Goal: Check status: Check status

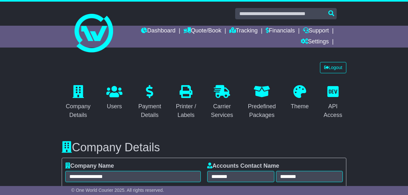
select select "**********"
select select "**"
click at [244, 31] on link "Tracking" at bounding box center [243, 31] width 28 height 11
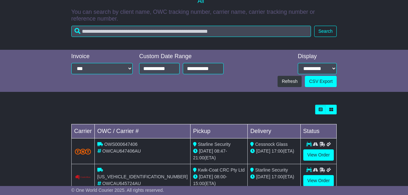
scroll to position [168, 0]
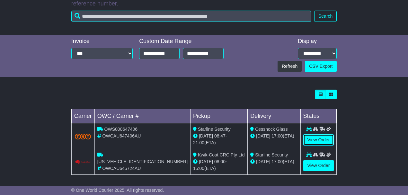
click at [308, 139] on link "View Order" at bounding box center [318, 139] width 31 height 11
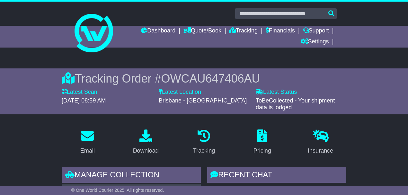
click at [208, 79] on span "OWCAU647406AU" at bounding box center [210, 78] width 99 height 13
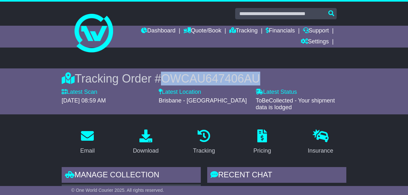
click at [208, 79] on span "OWCAU647406AU" at bounding box center [210, 78] width 99 height 13
click at [348, 78] on div "Tracking Order # OWCAU647406AU Latest Scan 17 September 2025 - 08:59 AM Latest …" at bounding box center [204, 91] width 408 height 46
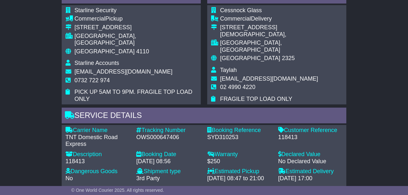
scroll to position [514, 0]
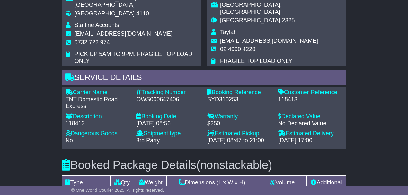
click at [73, 120] on div "118413" at bounding box center [98, 123] width 65 height 7
copy div "118413"
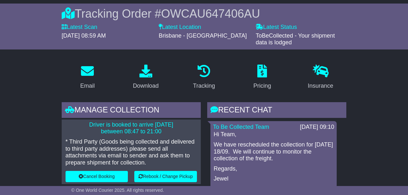
scroll to position [64, 0]
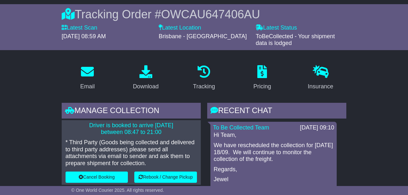
click at [190, 11] on span "OWCAU647406AU" at bounding box center [210, 14] width 99 height 13
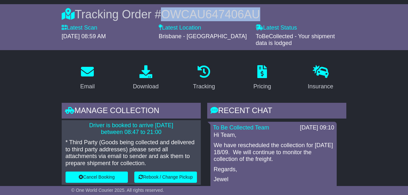
click at [190, 11] on span "OWCAU647406AU" at bounding box center [210, 14] width 99 height 13
copy span "OWCAU647406AU"
